Goal: Task Accomplishment & Management: Use online tool/utility

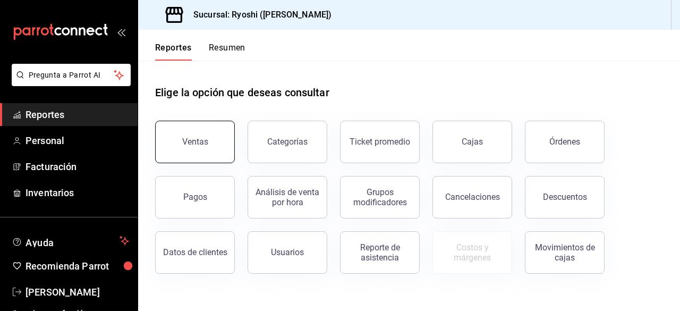
click at [181, 146] on button "Ventas" at bounding box center [195, 142] width 80 height 42
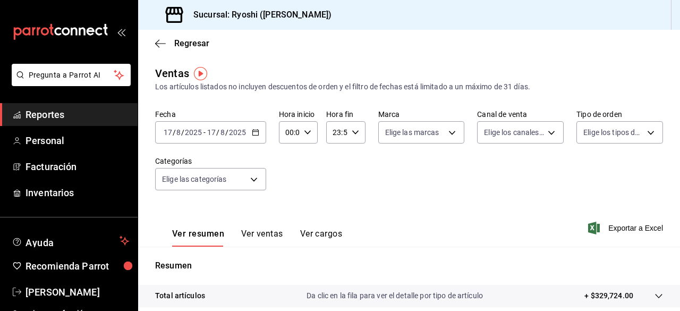
click at [485, 213] on div "Ver resumen Ver ventas Ver cargos Exportar a Excel" at bounding box center [409, 225] width 542 height 44
click at [618, 231] on span "Exportar a Excel" at bounding box center [626, 227] width 73 height 13
